Goal: Task Accomplishment & Management: Complete application form

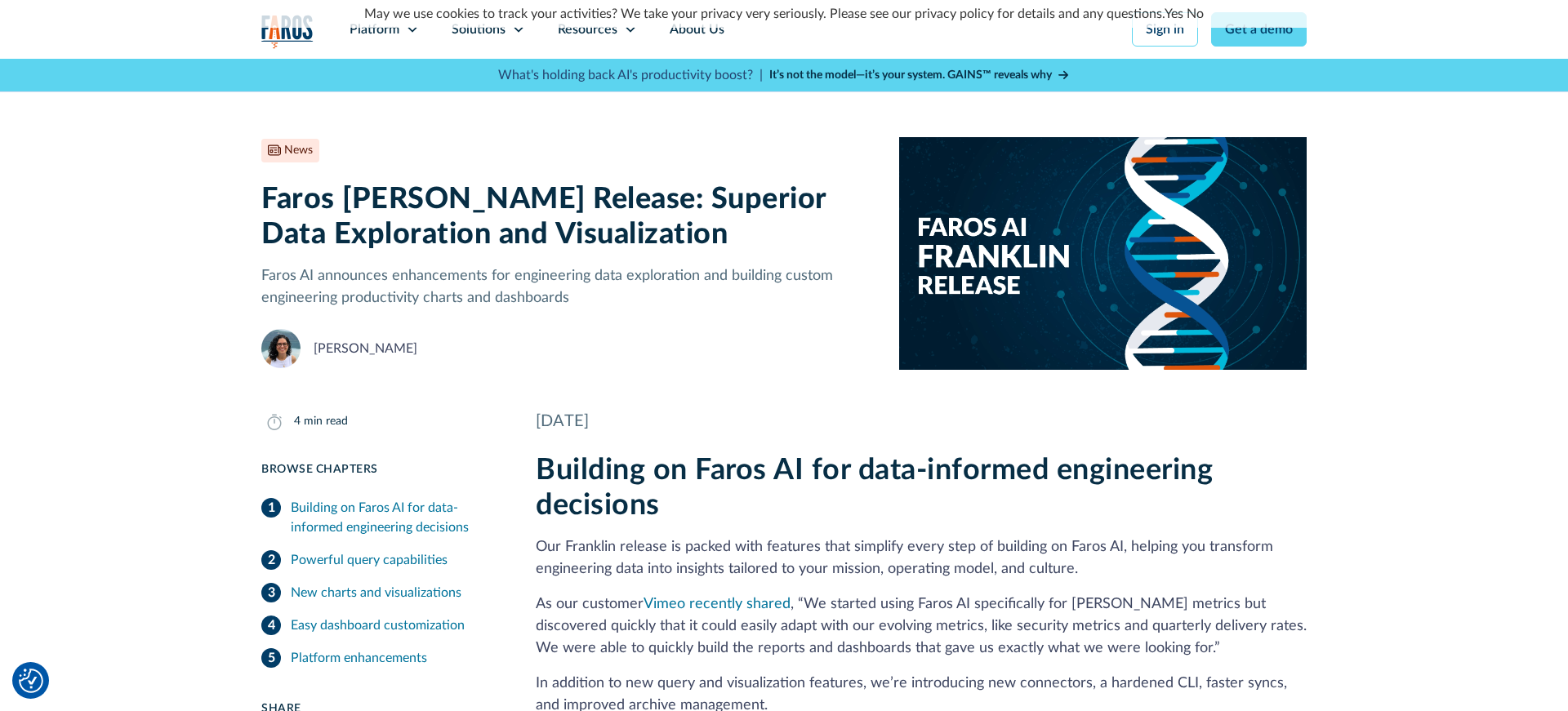
click at [289, 36] on img "home" at bounding box center [287, 31] width 52 height 33
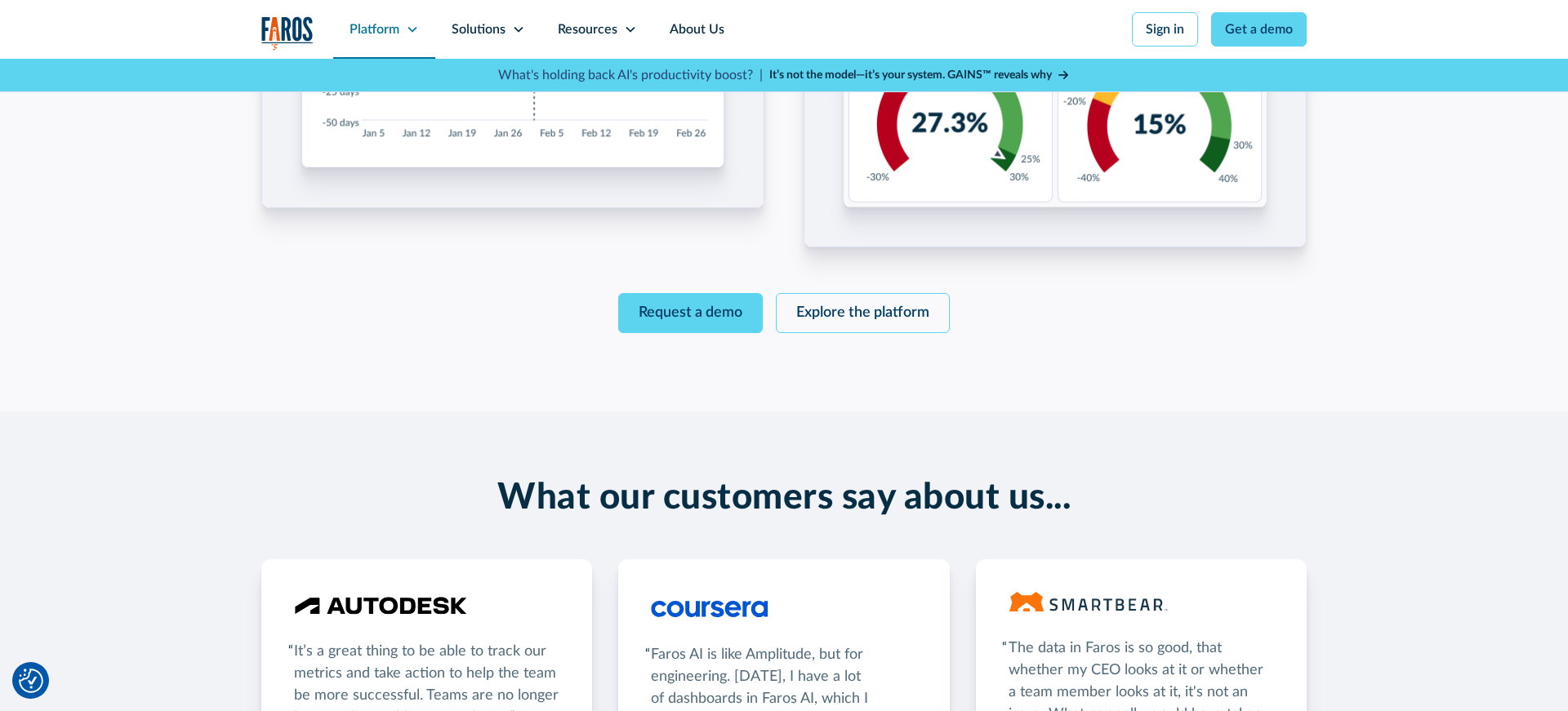
scroll to position [2494, 0]
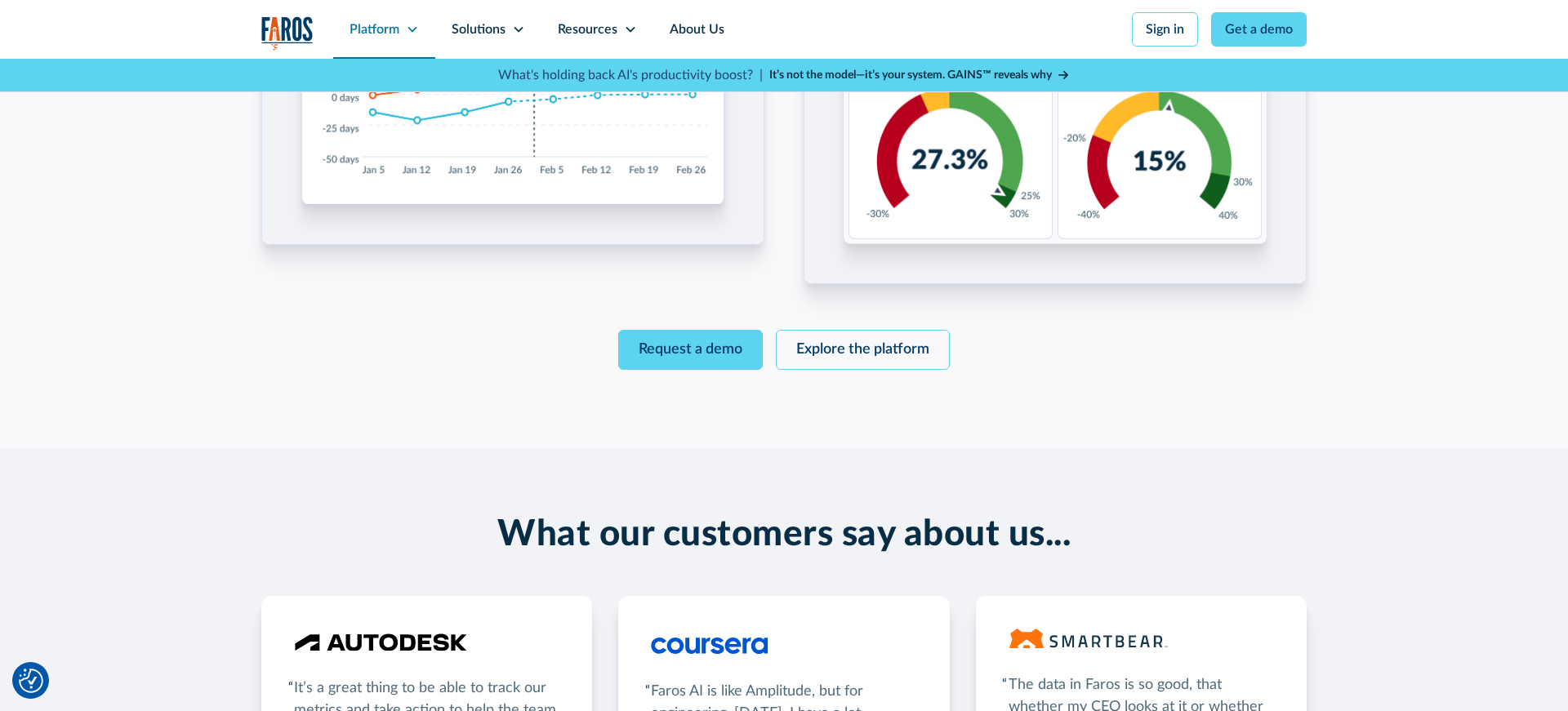
click at [413, 27] on icon at bounding box center [412, 29] width 13 height 13
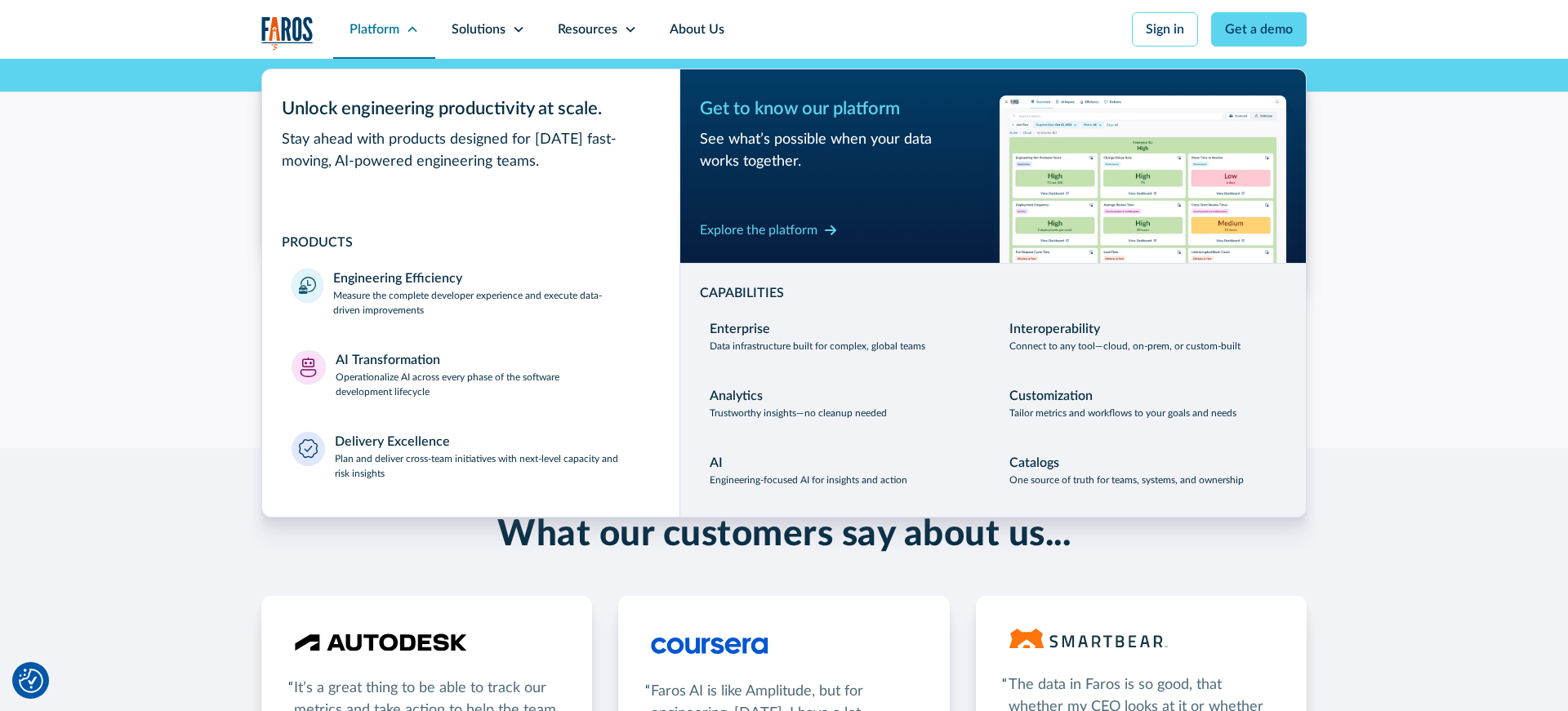
click at [413, 27] on icon at bounding box center [412, 29] width 9 height 6
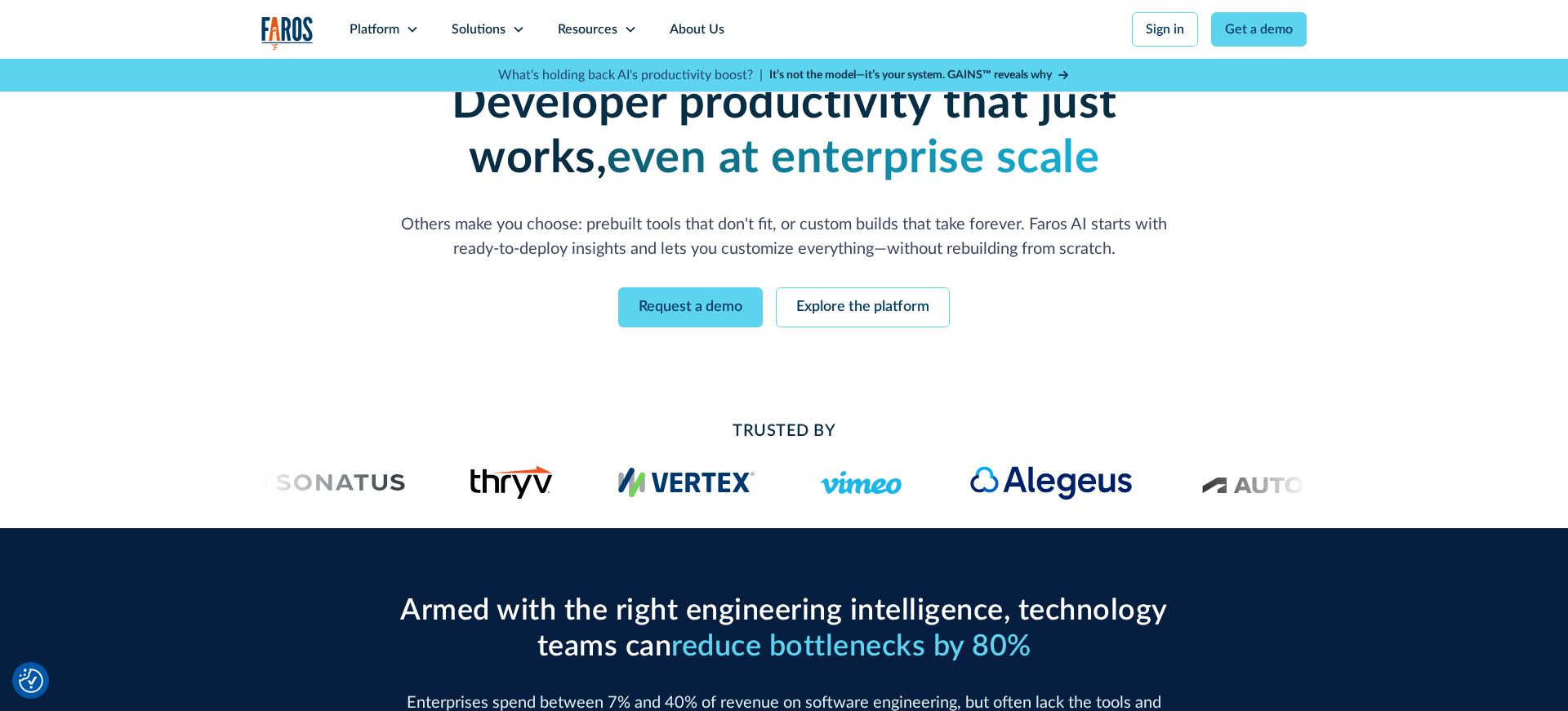
scroll to position [0, 0]
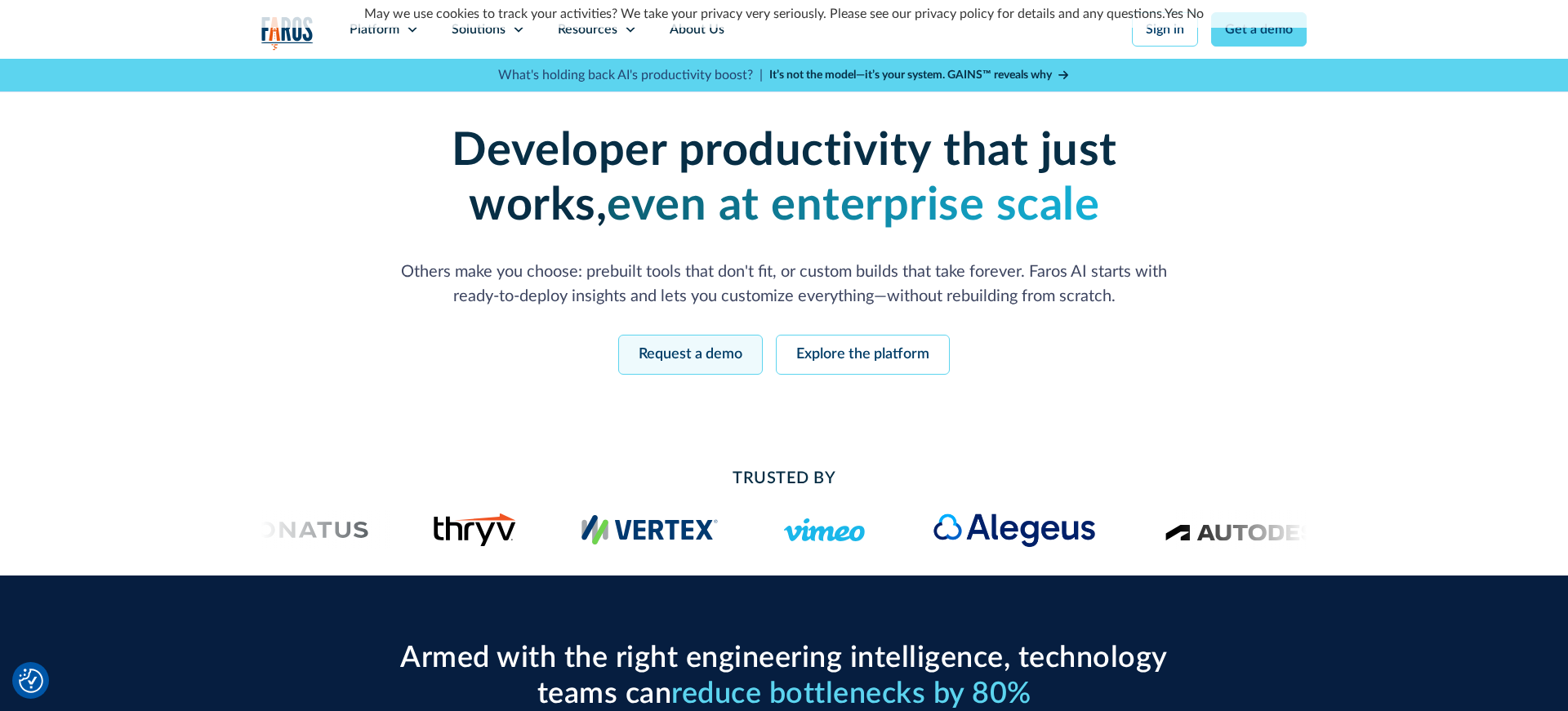
click at [704, 353] on link "Request a demo" at bounding box center [690, 354] width 145 height 40
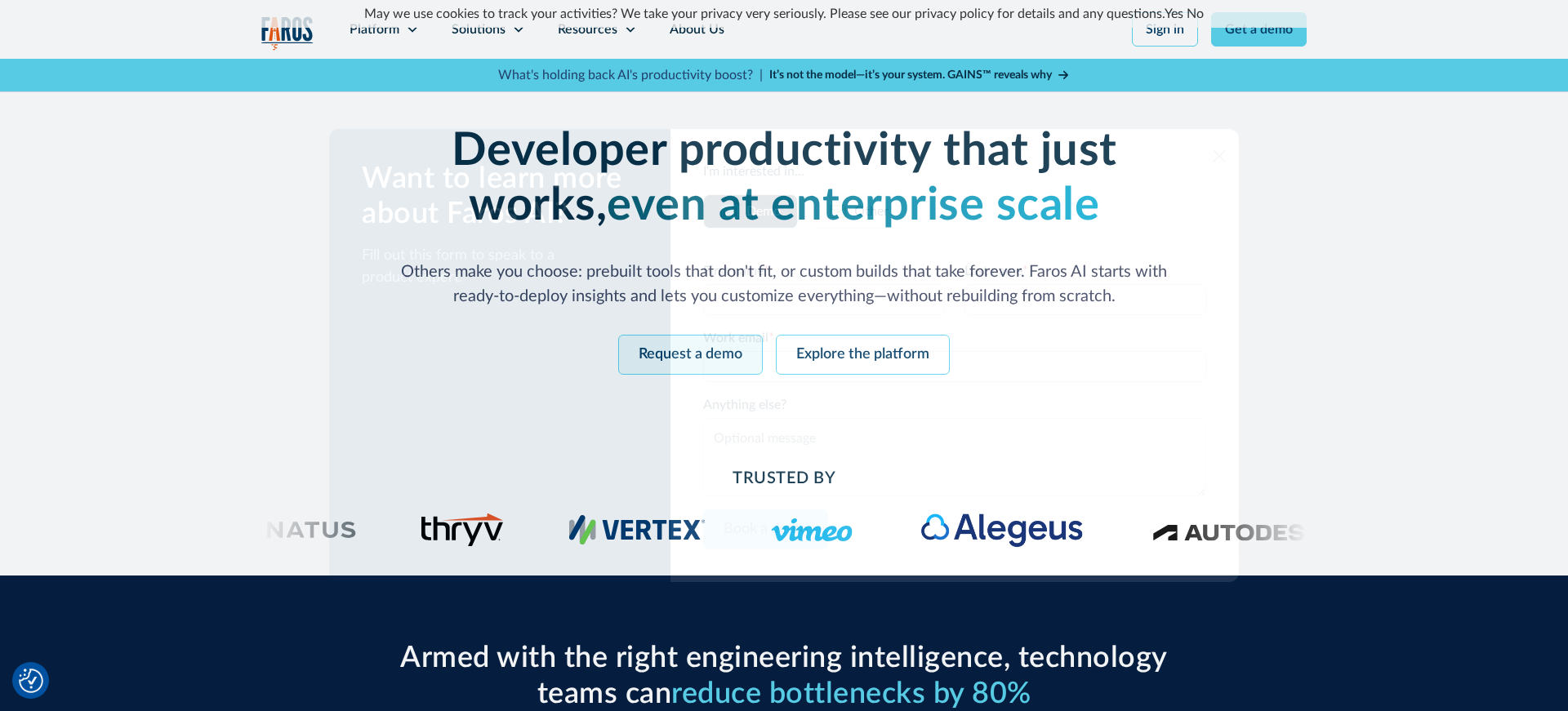
scroll to position [5, 0]
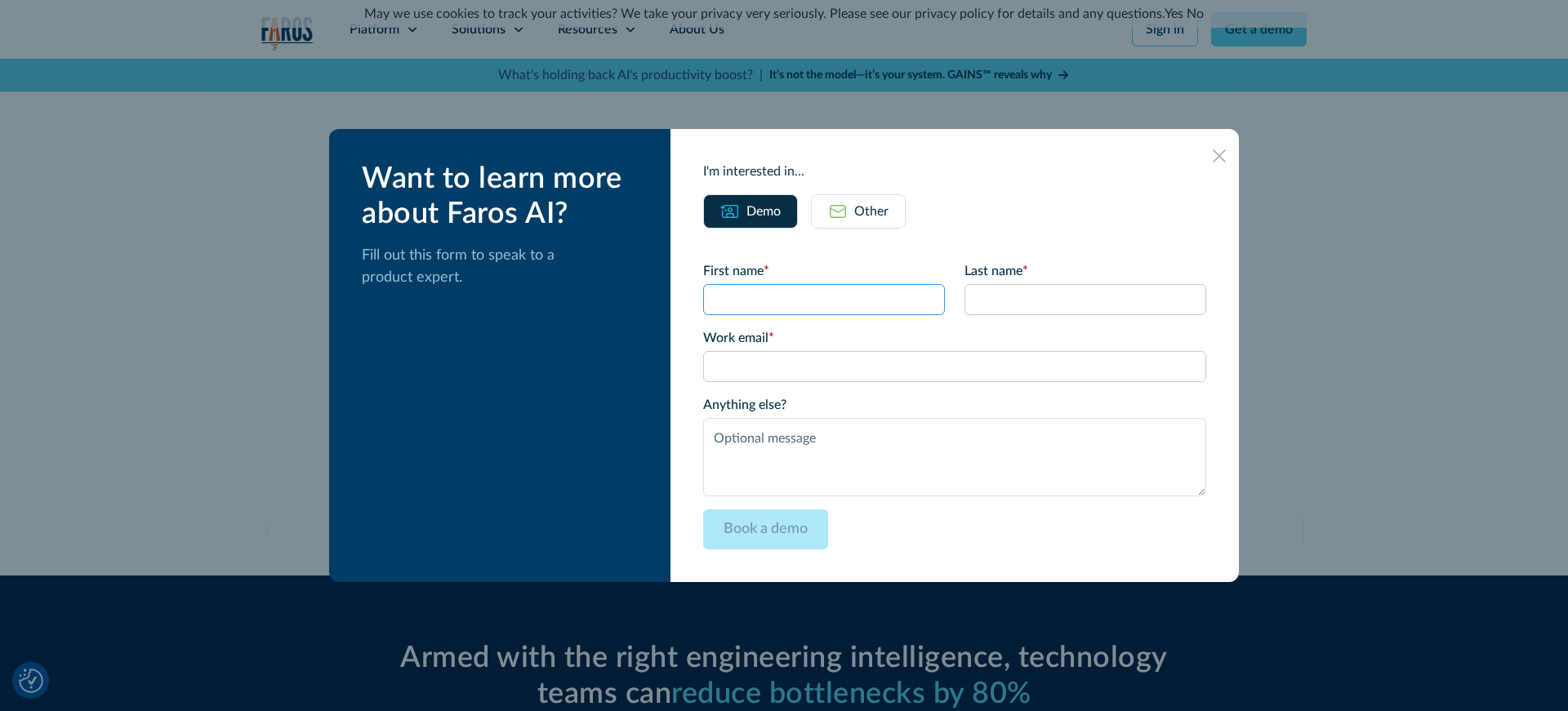
click at [815, 306] on input "First name *" at bounding box center [824, 299] width 241 height 31
type input "Maksim"
type input "[PERSON_NAME]"
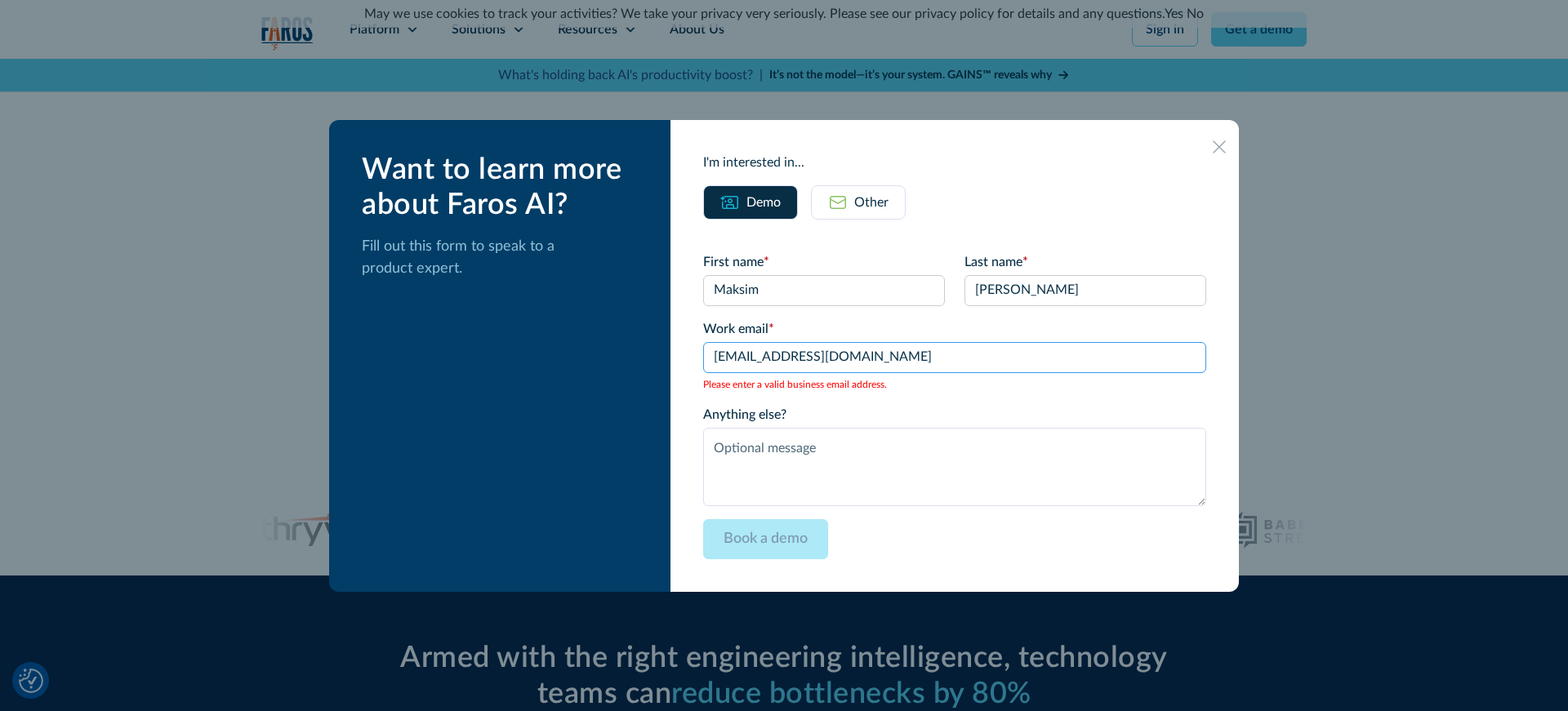
click at [872, 360] on input "[EMAIL_ADDRESS][DOMAIN_NAME]" at bounding box center [955, 358] width 503 height 31
type input "[EMAIL_ADDRESS][DOMAIN_NAME]"
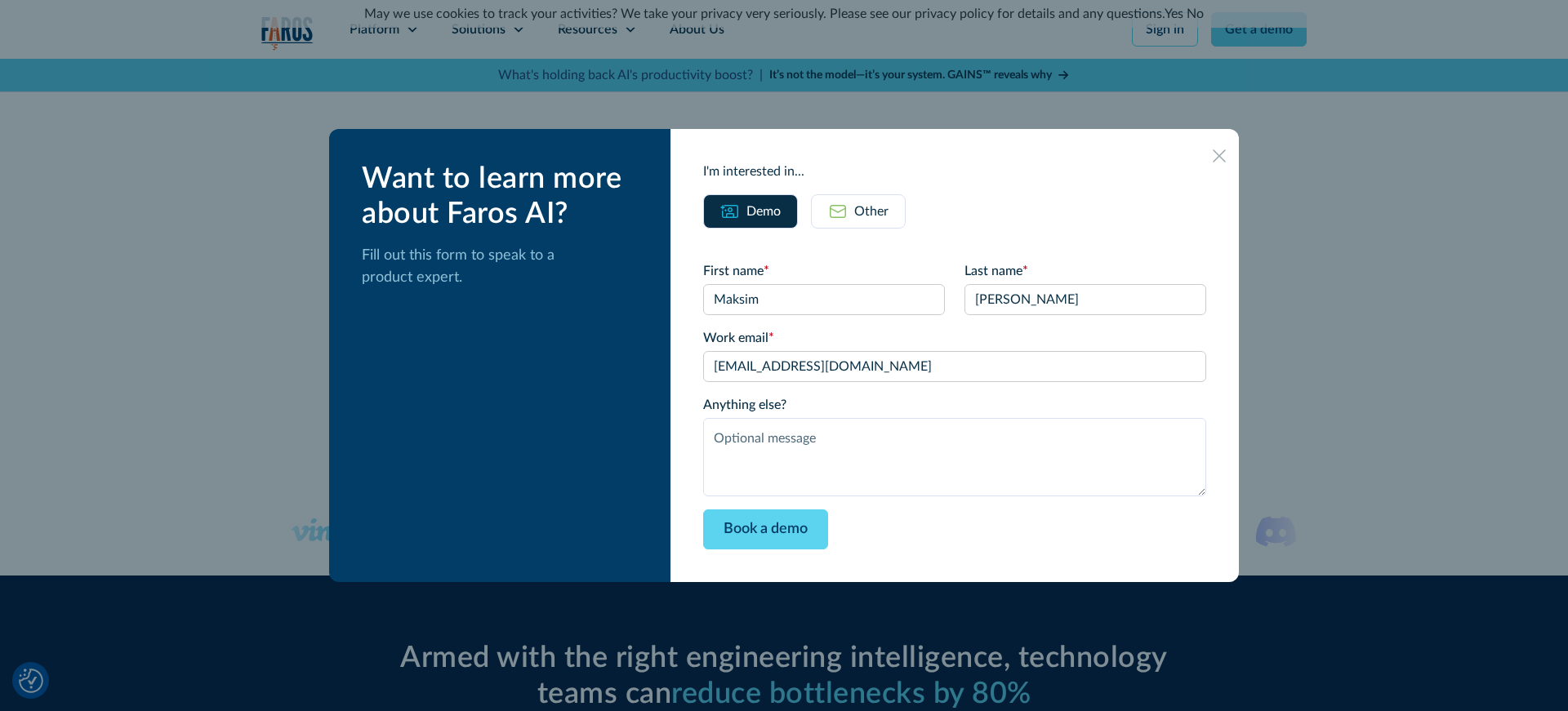
click at [904, 326] on form "First name * Maksim Last name * [PERSON_NAME] Work email * [EMAIL_ADDRESS][DOMA…" at bounding box center [955, 405] width 503 height 288
click at [795, 530] on input "Book a demo" at bounding box center [766, 529] width 125 height 40
